Goal: Task Accomplishment & Management: Complete application form

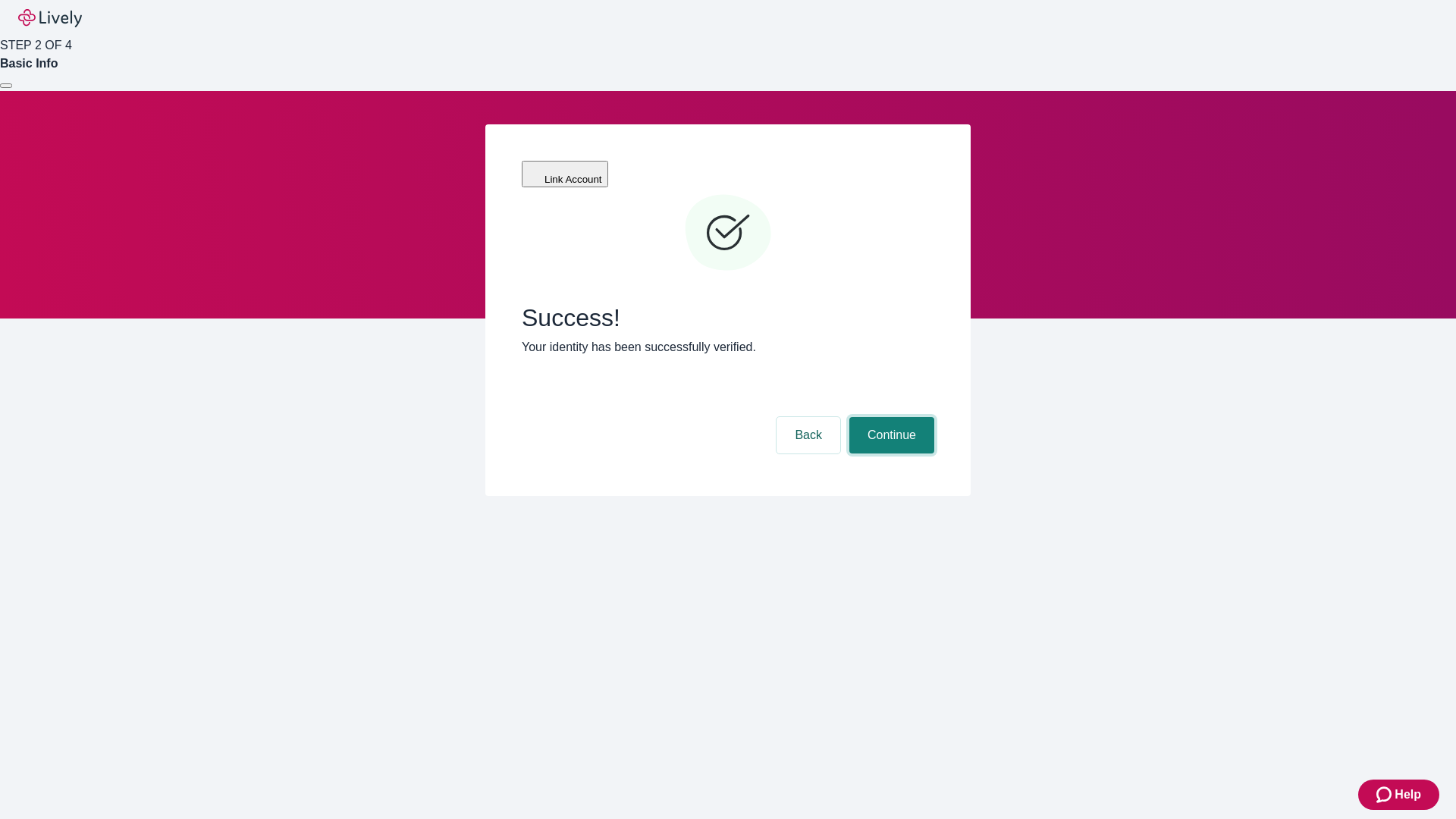
click at [889, 417] on button "Continue" at bounding box center [892, 435] width 85 height 37
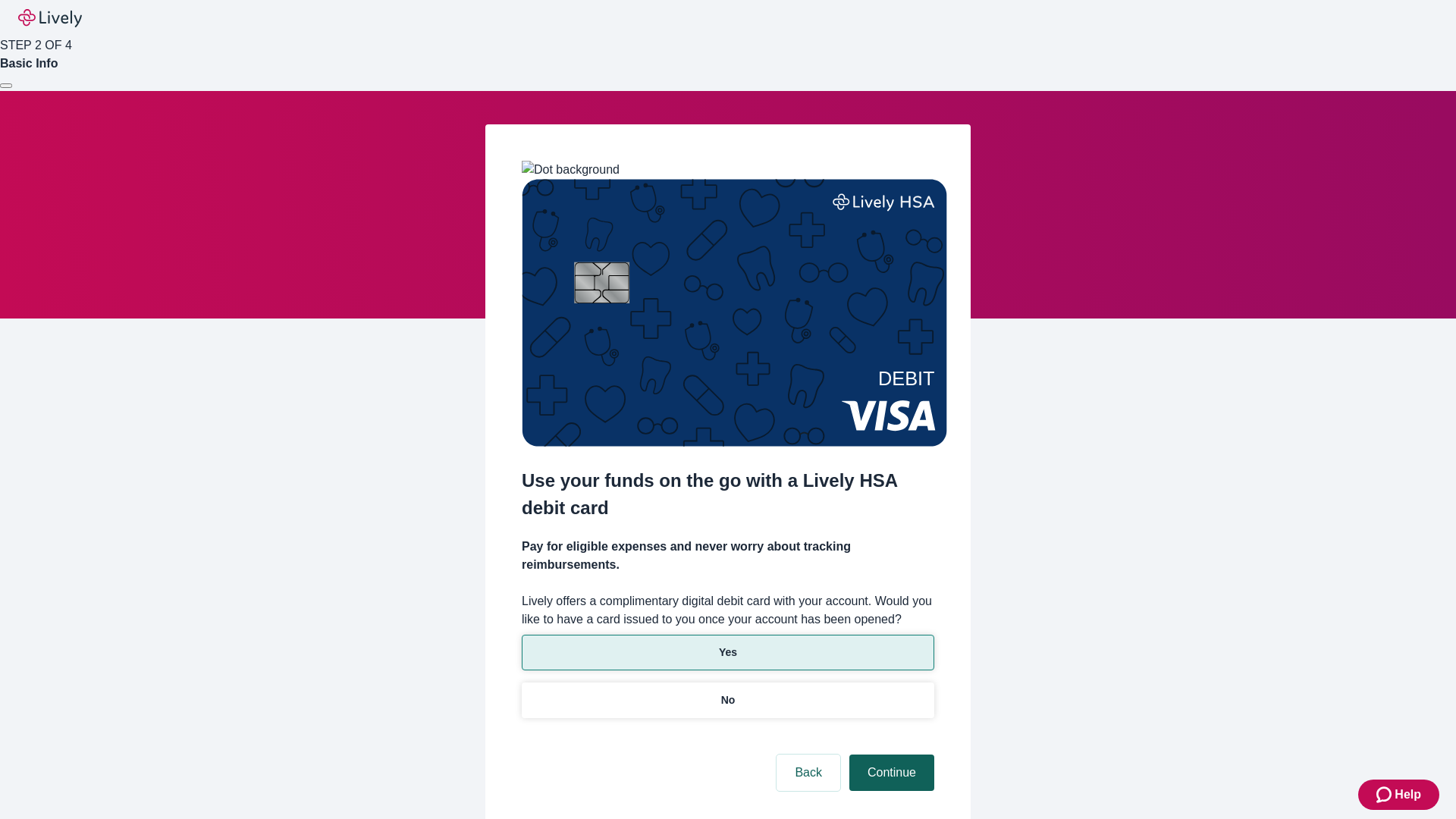
click at [728, 645] on p "Yes" at bounding box center [728, 652] width 18 height 16
click at [889, 754] on button "Continue" at bounding box center [892, 773] width 85 height 37
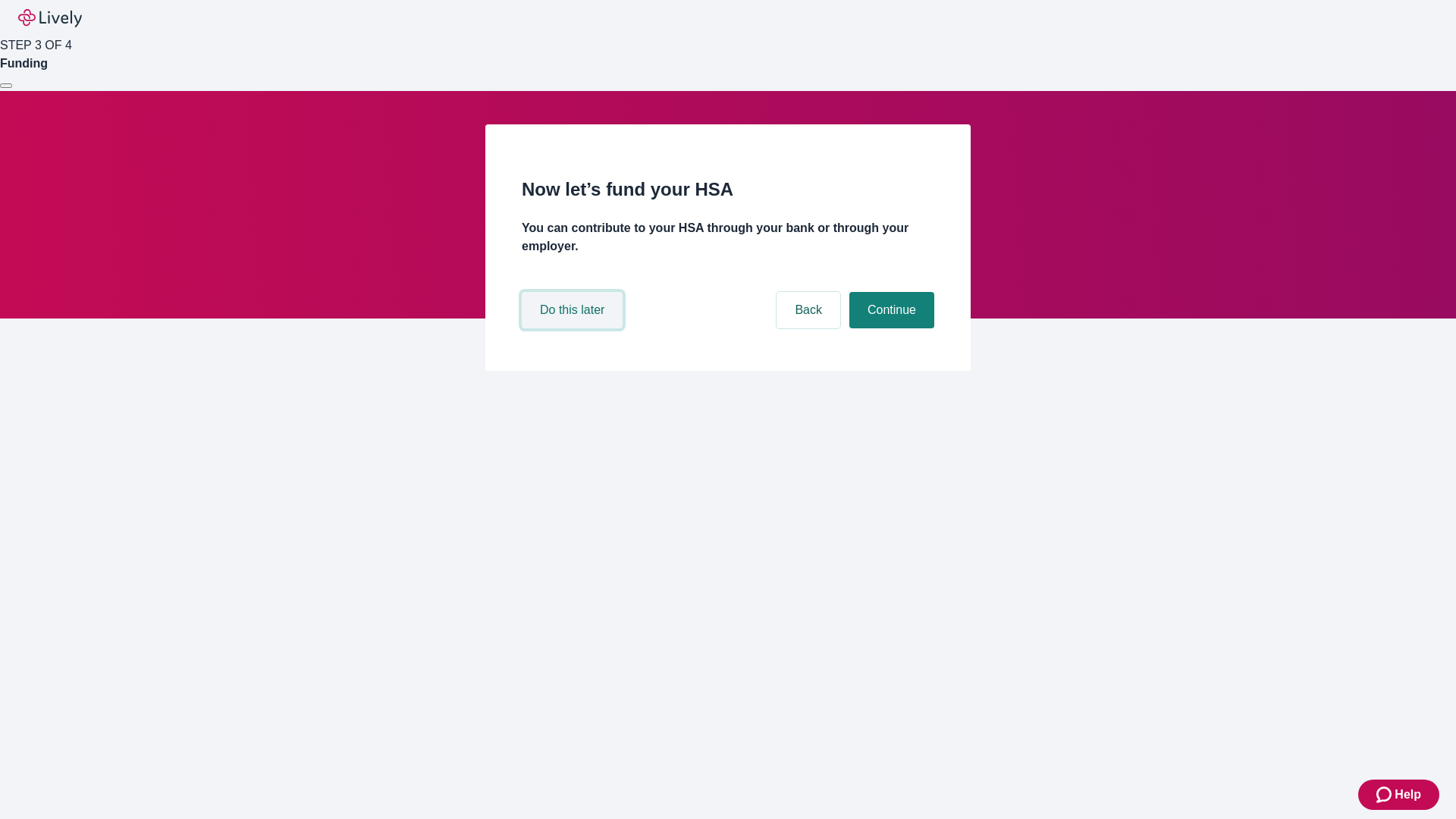
click at [575, 328] on button "Do this later" at bounding box center [572, 310] width 101 height 37
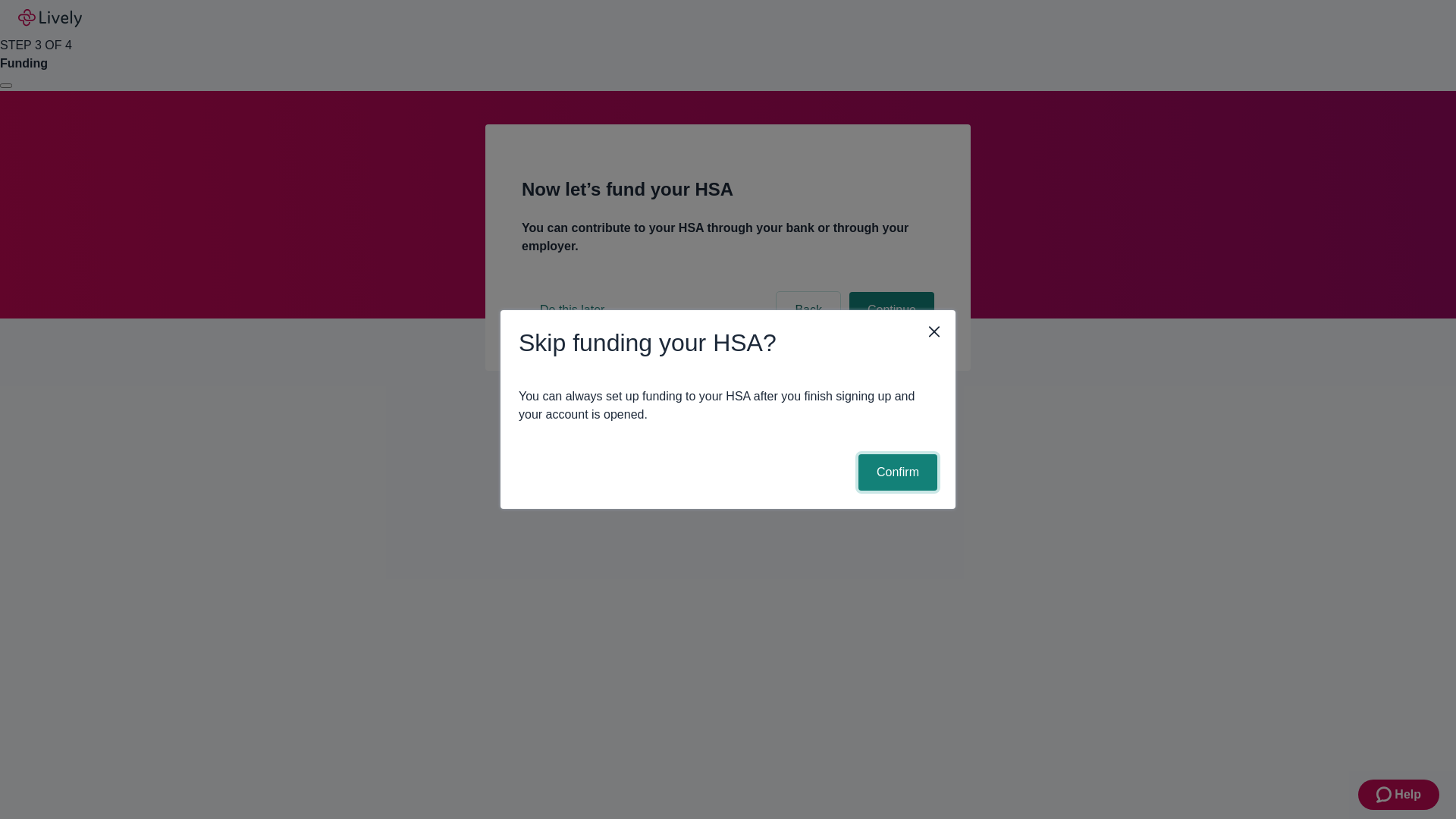
click at [896, 472] on button "Confirm" at bounding box center [897, 472] width 79 height 37
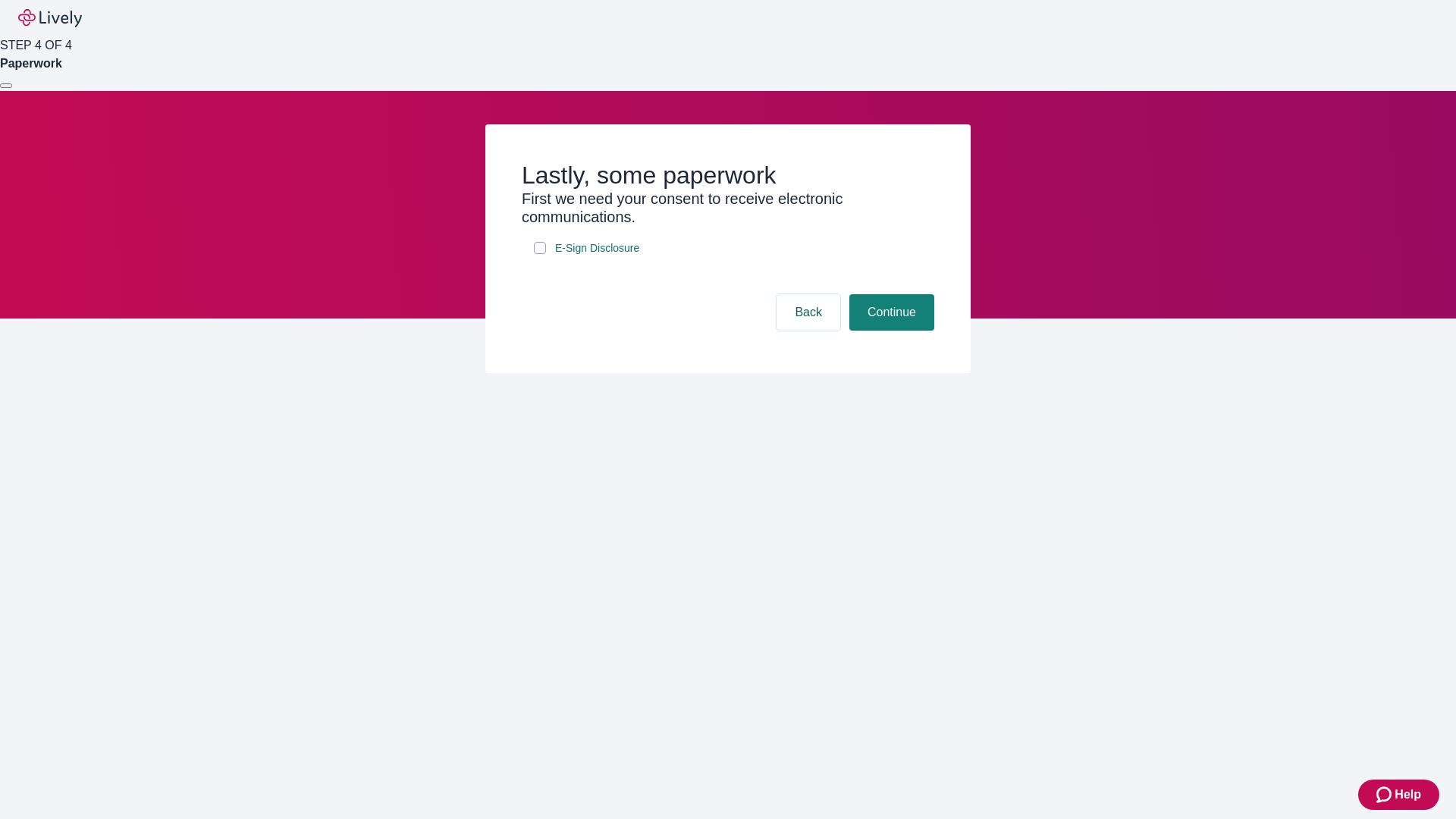
click at [540, 254] on input "E-Sign Disclosure" at bounding box center [540, 248] width 12 height 12
checkbox input "true"
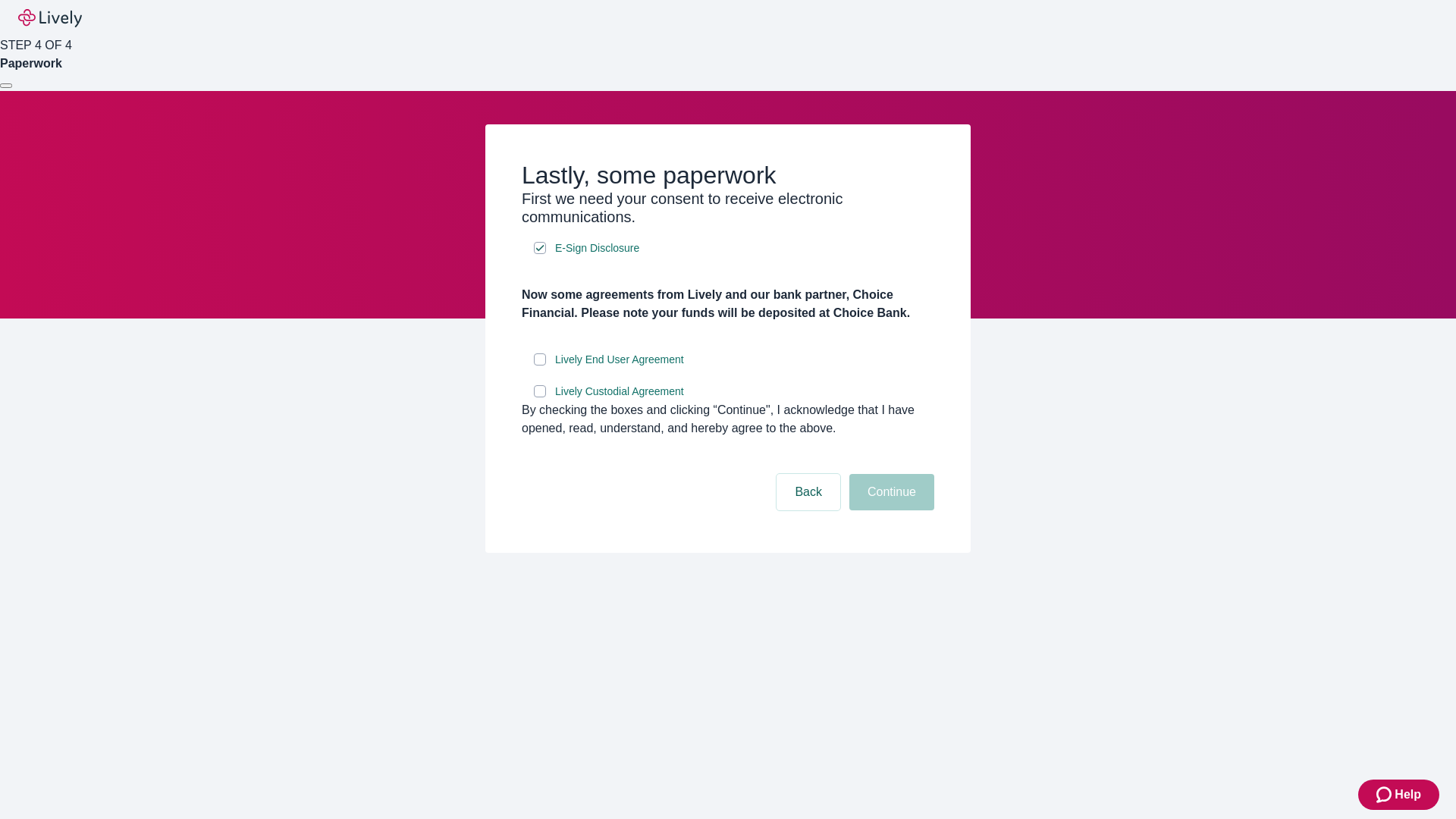
click at [540, 366] on input "Lively End User Agreement" at bounding box center [540, 359] width 12 height 12
checkbox input "true"
click at [540, 398] on input "Lively Custodial Agreement" at bounding box center [540, 391] width 12 height 12
checkbox input "true"
click at [889, 511] on button "Continue" at bounding box center [892, 492] width 85 height 37
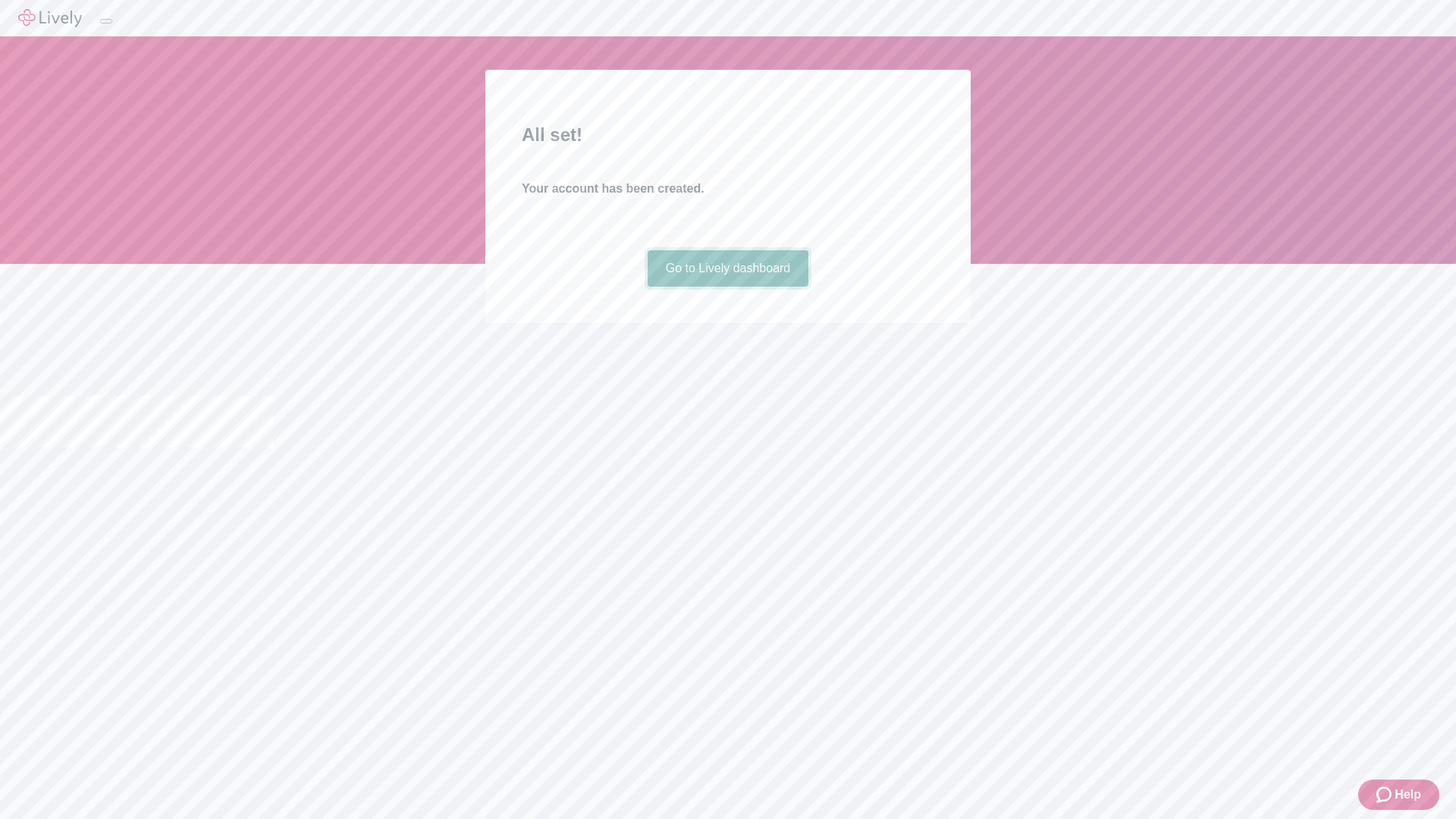
click at [728, 287] on link "Go to Lively dashboard" at bounding box center [728, 268] width 162 height 37
